Goal: Information Seeking & Learning: Learn about a topic

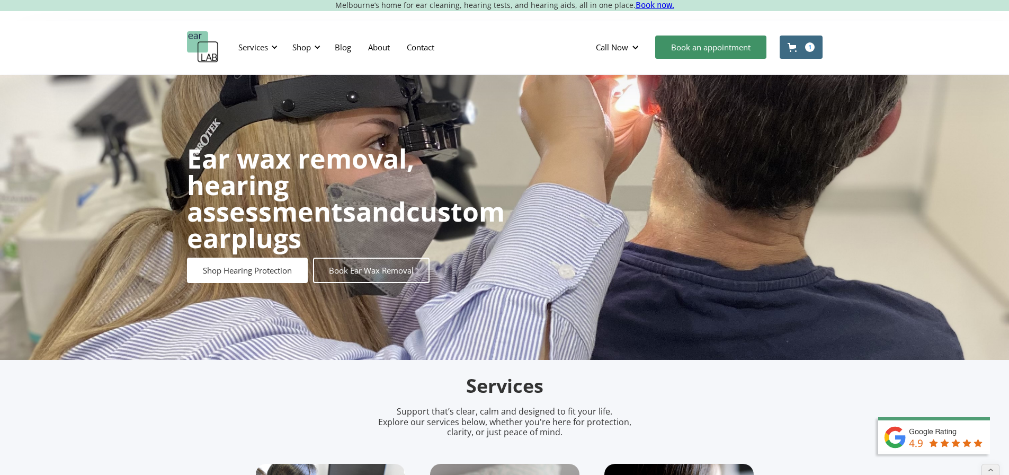
click at [269, 48] on div "Services" at bounding box center [256, 47] width 49 height 32
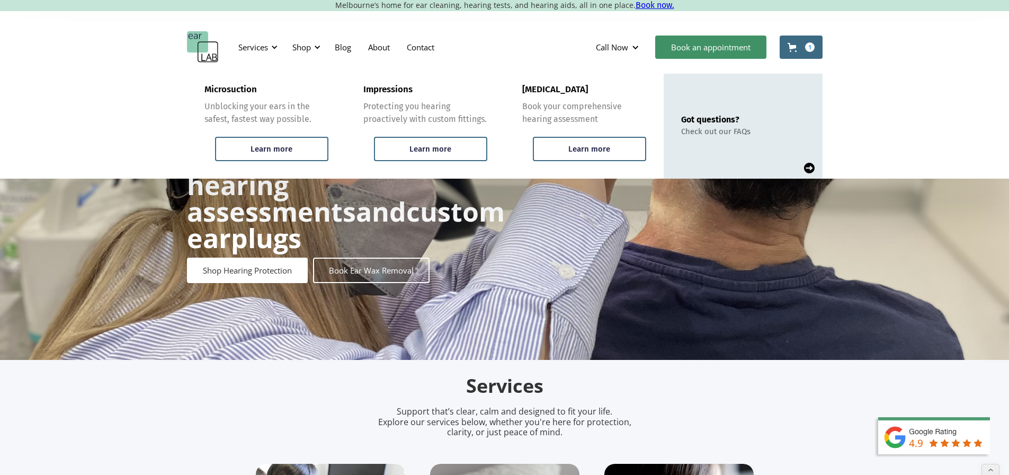
click at [211, 53] on img "home" at bounding box center [203, 47] width 32 height 32
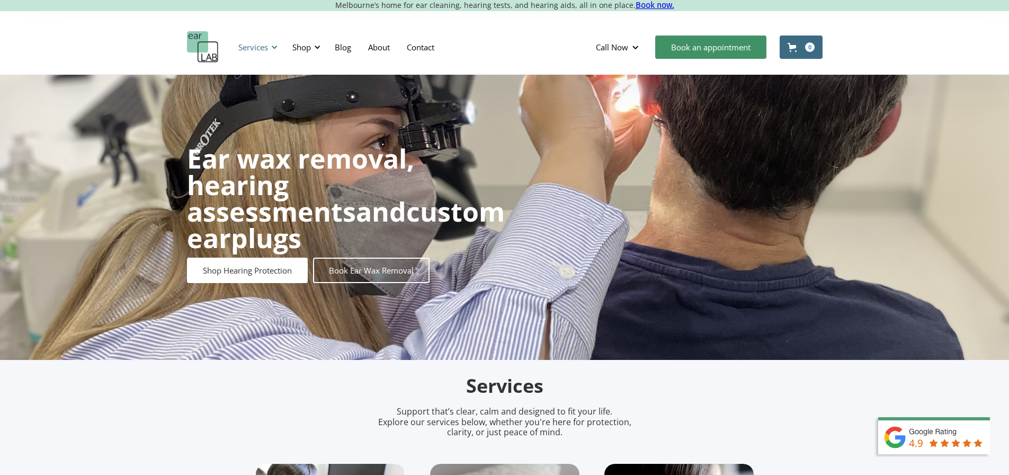
drag, startPoint x: 264, startPoint y: 49, endPoint x: 259, endPoint y: 50, distance: 5.3
click at [263, 49] on div "Services" at bounding box center [253, 47] width 30 height 11
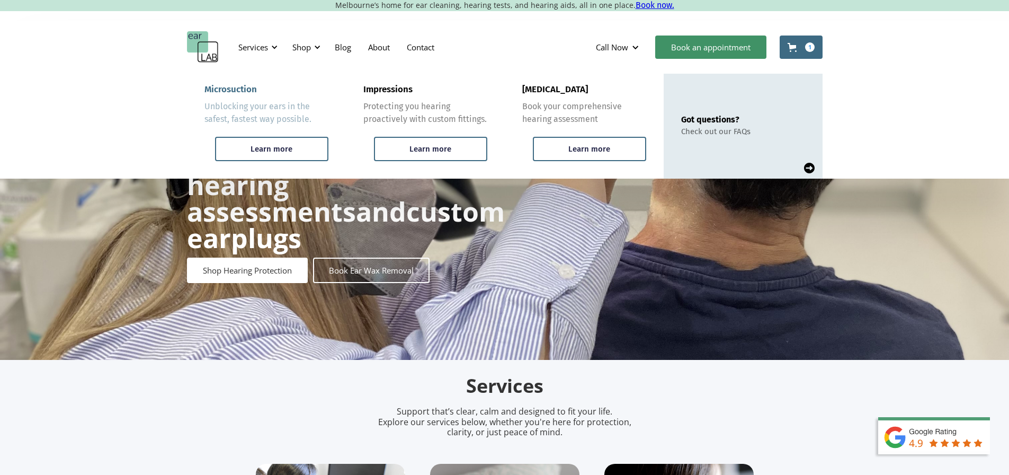
click at [223, 87] on div "Microsuction" at bounding box center [231, 89] width 52 height 11
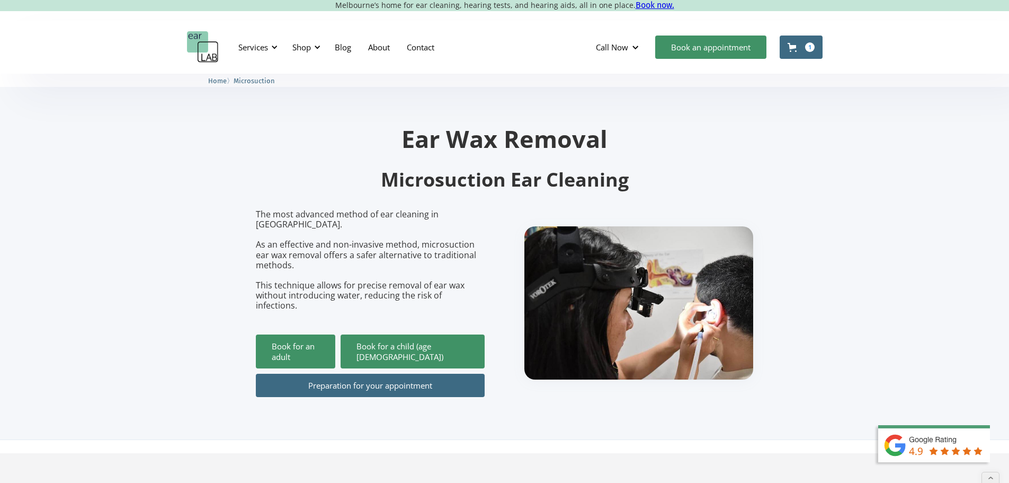
click at [358, 374] on link "Preparation for your appointment" at bounding box center [370, 385] width 229 height 23
click at [386, 374] on link "Preparation for your appointment" at bounding box center [370, 385] width 229 height 23
click at [309, 46] on div "Shop" at bounding box center [301, 47] width 19 height 11
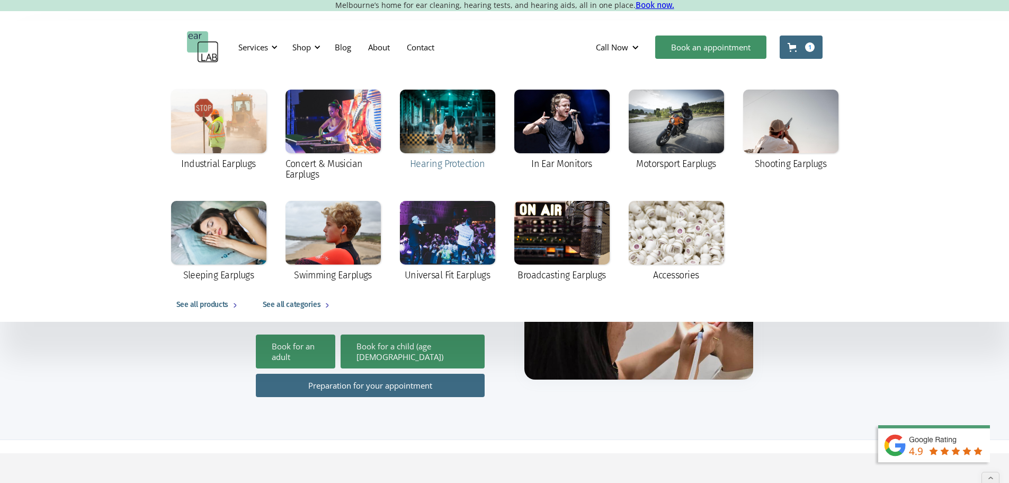
click at [440, 128] on div at bounding box center [447, 122] width 95 height 64
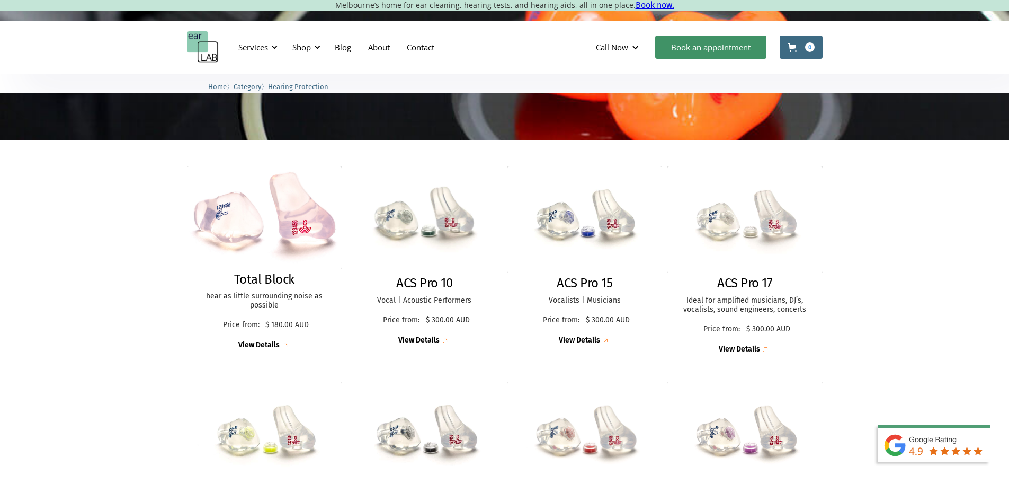
scroll to position [212, 0]
